Goal: Task Accomplishment & Management: Complete application form

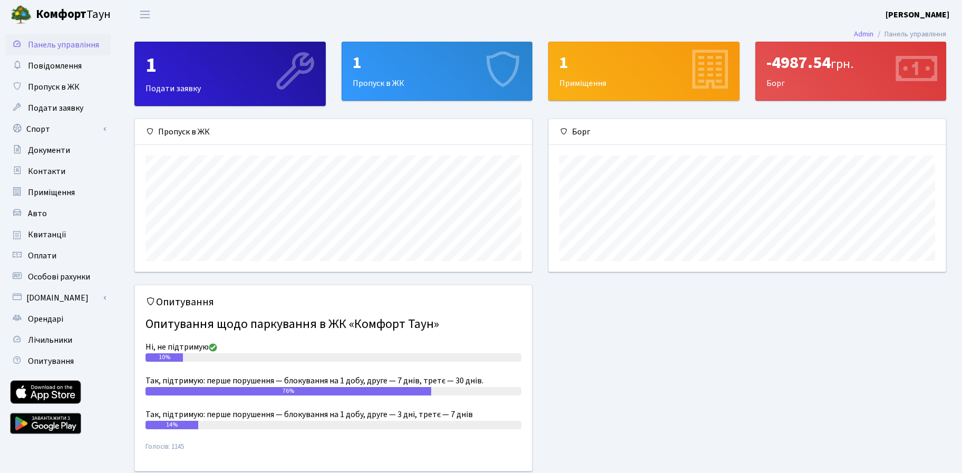
scroll to position [152, 397]
click at [43, 81] on span "Пропуск в ЖК" at bounding box center [54, 87] width 52 height 12
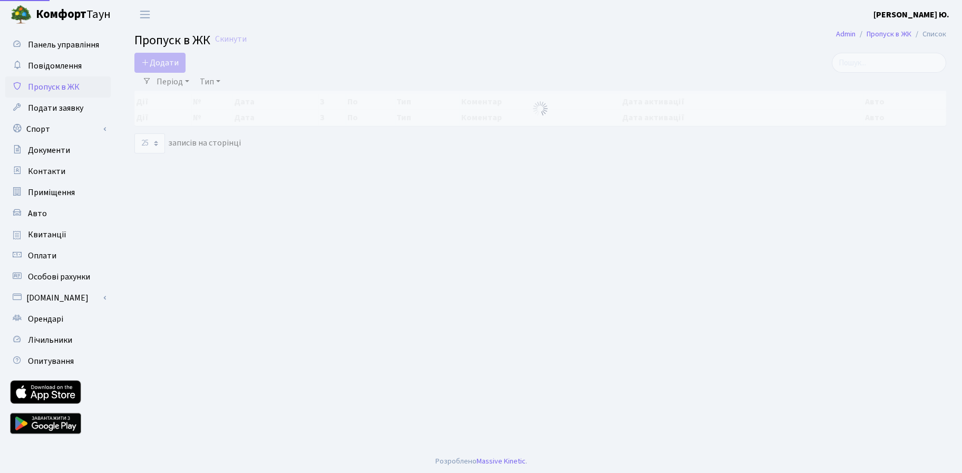
select select "25"
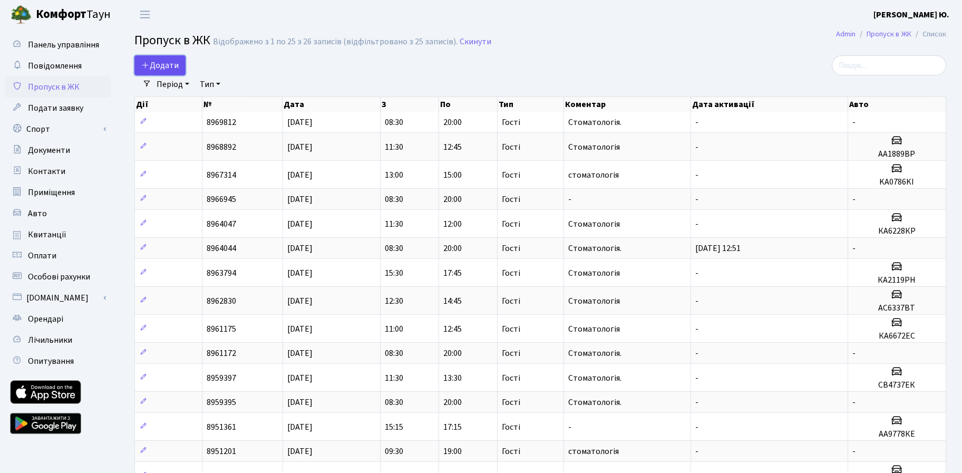
click at [165, 65] on span "Додати" at bounding box center [159, 66] width 37 height 12
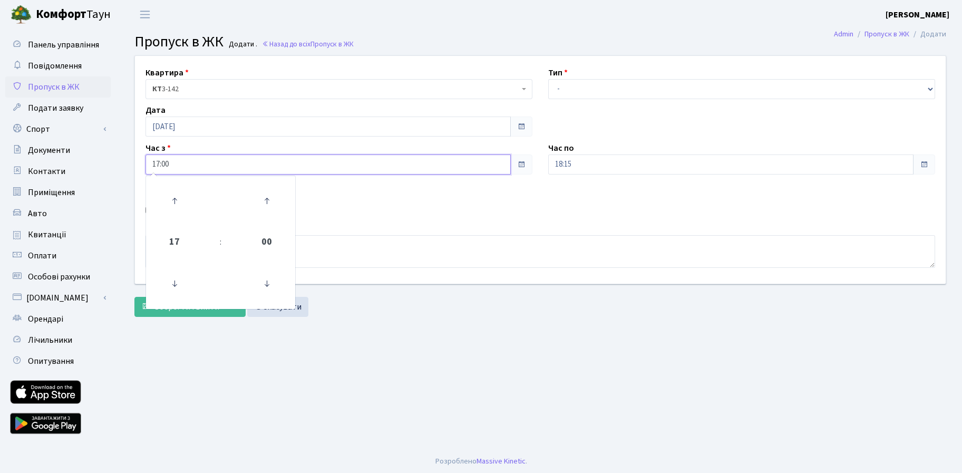
drag, startPoint x: 199, startPoint y: 164, endPoint x: 121, endPoint y: 172, distance: 78.4
click at [121, 172] on div "Квартира <b>КТ</b>&nbsp;&nbsp;&nbsp;&nbsp;3-142 КТ 3-142 Тип - Доставка Таксі Г…" at bounding box center [540, 188] width 843 height 267
type input "09:00"
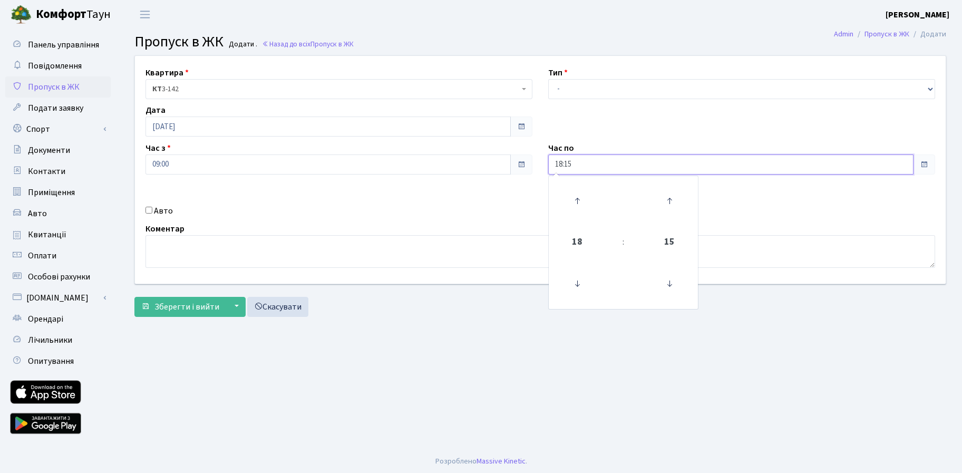
click at [588, 162] on input "18:15" at bounding box center [730, 164] width 365 height 20
type input "18:00"
click at [565, 87] on select "- Доставка Таксі Гості Сервіс" at bounding box center [741, 89] width 387 height 20
select select "3"
click at [548, 79] on select "- Доставка Таксі Гості Сервіс" at bounding box center [741, 89] width 387 height 20
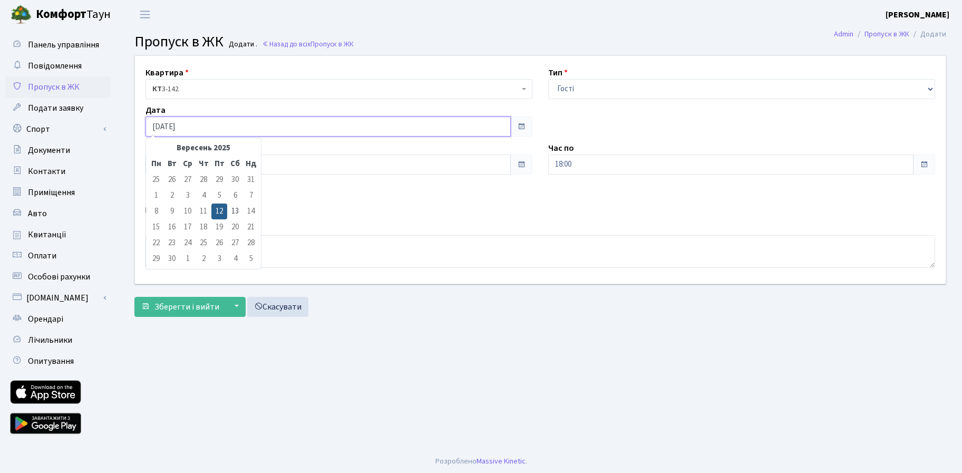
click at [180, 129] on input "[DATE]" at bounding box center [327, 127] width 365 height 20
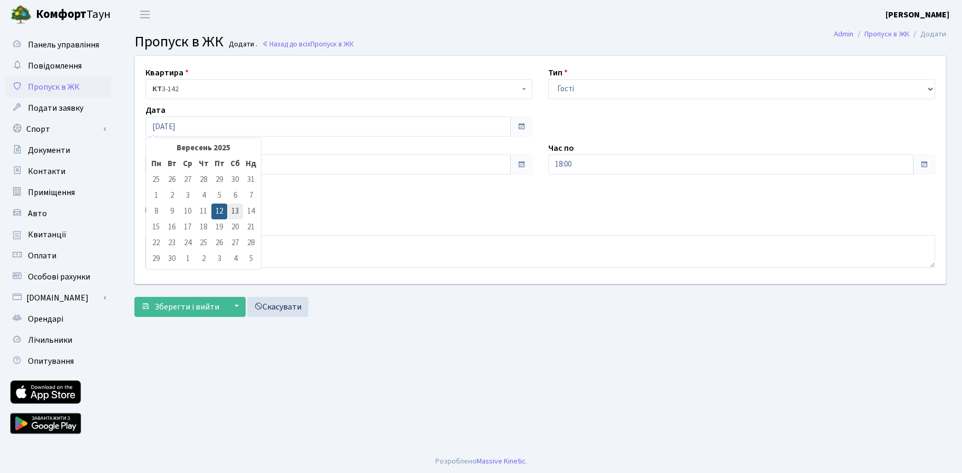
click at [235, 208] on td "13" at bounding box center [235, 211] width 16 height 16
type input "[DATE]"
click at [231, 253] on textarea at bounding box center [540, 251] width 790 height 33
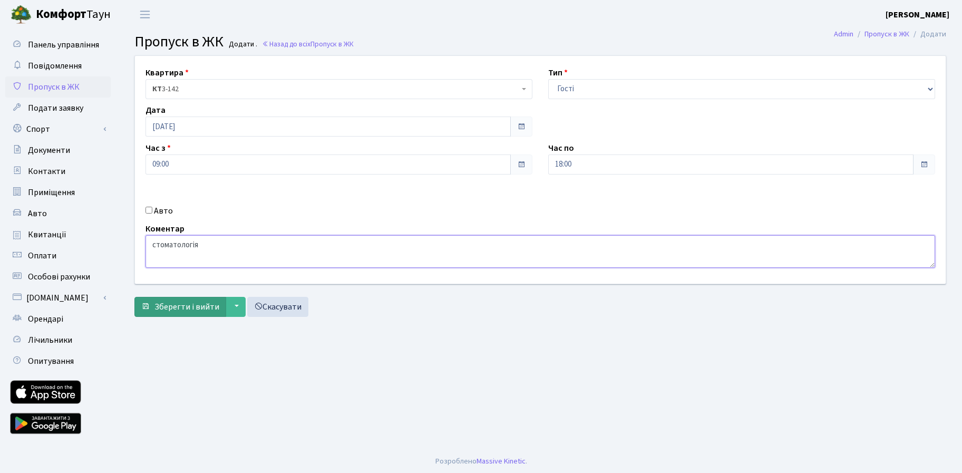
type textarea "стоматологія"
click at [157, 313] on button "Зберегти і вийти" at bounding box center [180, 307] width 92 height 20
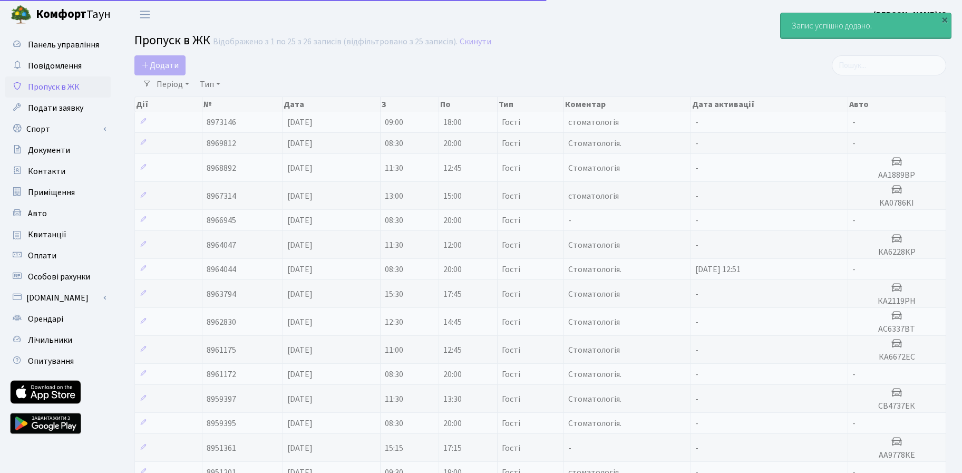
select select "25"
